Goal: Book appointment/travel/reservation

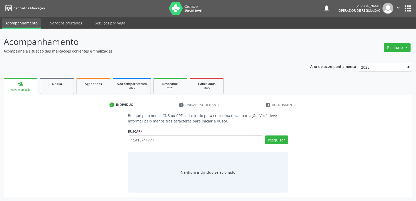
type input "15413741774"
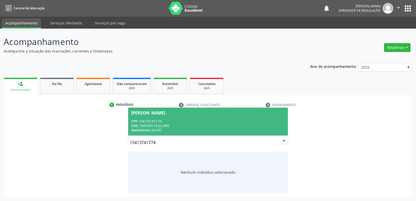
click at [198, 125] on div "CNS: 708 6050 7226 2485" at bounding box center [207, 125] width 153 height 4
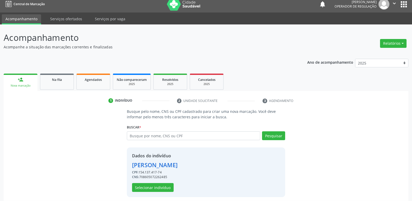
scroll to position [8, 0]
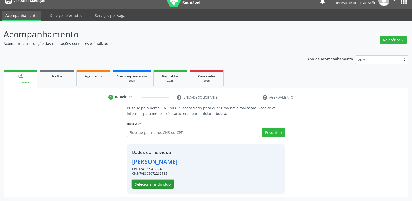
click at [148, 181] on button "Selecionar indivíduo" at bounding box center [153, 184] width 42 height 9
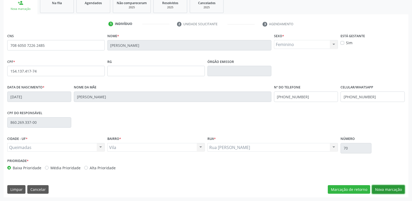
drag, startPoint x: 387, startPoint y: 189, endPoint x: 145, endPoint y: 135, distance: 247.4
click at [385, 189] on button "Nova marcação" at bounding box center [388, 189] width 33 height 9
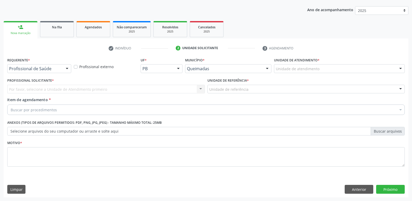
scroll to position [57, 0]
click at [43, 71] on div "Profissional de Saúde" at bounding box center [39, 68] width 64 height 9
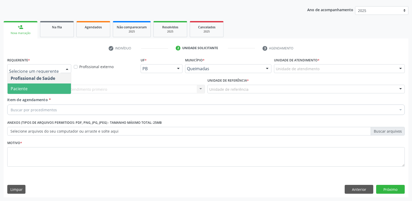
click at [37, 84] on span "Paciente" at bounding box center [39, 88] width 63 height 10
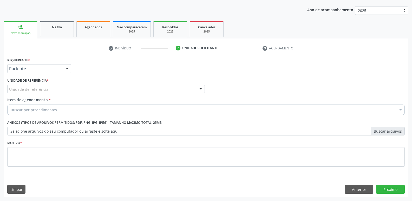
drag, startPoint x: 41, startPoint y: 88, endPoint x: 40, endPoint y: 98, distance: 9.6
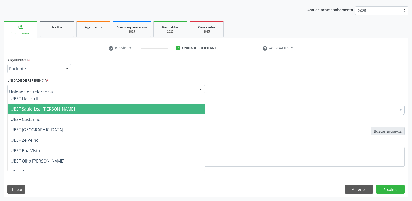
click at [34, 109] on span "UBSF Saulo Leal [PERSON_NAME]" at bounding box center [43, 109] width 64 height 6
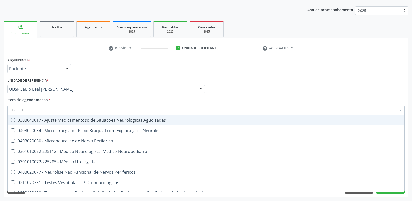
type input "UROLOG"
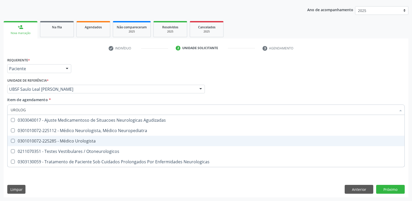
drag, startPoint x: 55, startPoint y: 138, endPoint x: 57, endPoint y: 144, distance: 6.1
click at [55, 139] on div "0301010072-225285 - Médico Urologista" at bounding box center [206, 141] width 391 height 4
checkbox Urologista "true"
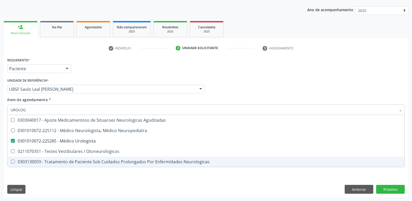
click at [59, 181] on div "Requerente * Paciente Profissional de Saúde Paciente Nenhum resultado encontrad…" at bounding box center [206, 126] width 405 height 141
checkbox Neuropediatra "true"
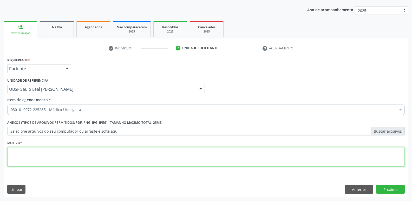
drag, startPoint x: 71, startPoint y: 153, endPoint x: 66, endPoint y: 149, distance: 6.1
click at [71, 153] on textarea at bounding box center [205, 157] width 397 height 20
type textarea "SF"
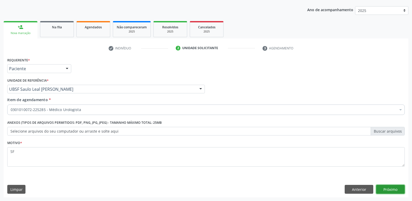
click at [398, 189] on button "Próximo" at bounding box center [390, 189] width 29 height 9
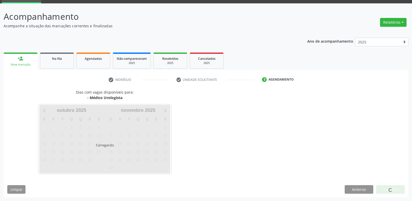
scroll to position [25, 0]
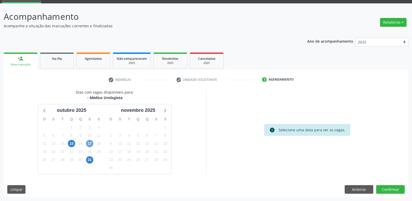
click at [90, 142] on span "17" at bounding box center [89, 143] width 7 height 7
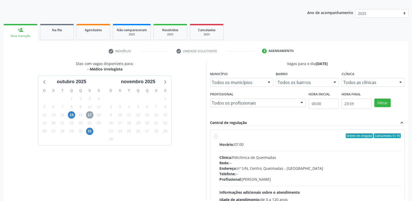
scroll to position [100, 0]
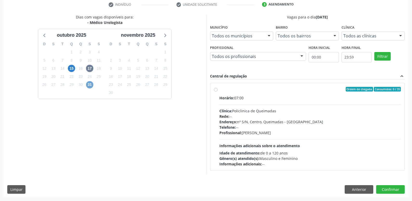
click at [89, 86] on span "31" at bounding box center [89, 84] width 7 height 7
